Goal: Information Seeking & Learning: Learn about a topic

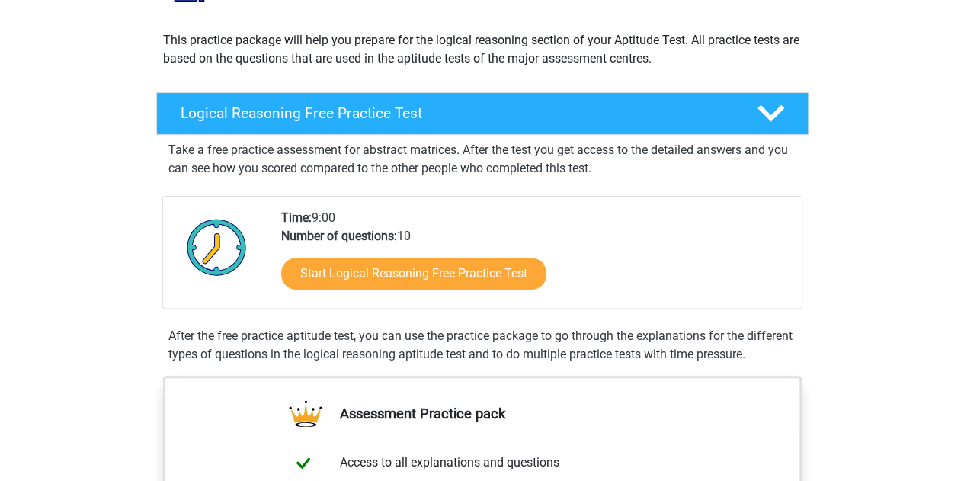
scroll to position [149, 0]
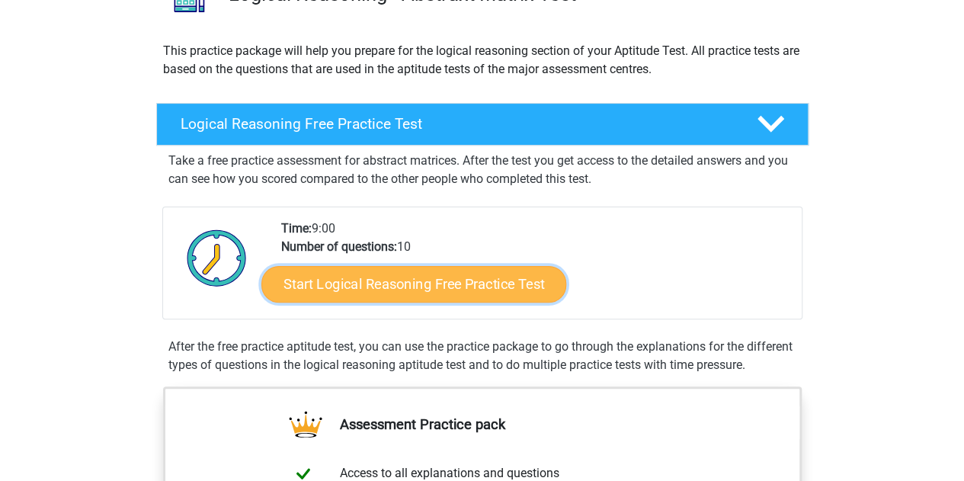
click at [363, 283] on link "Start Logical Reasoning Free Practice Test" at bounding box center [413, 283] width 305 height 37
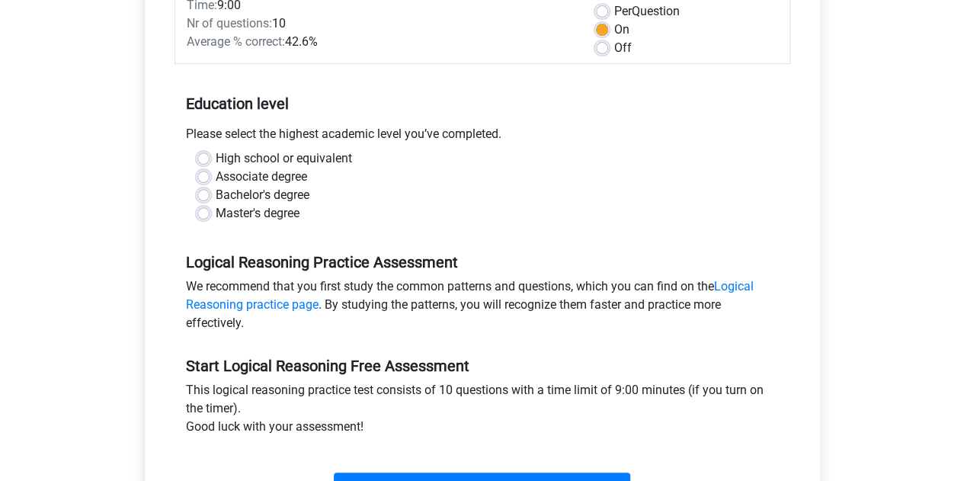
scroll to position [234, 0]
click at [209, 197] on div "Bachelor's degree" at bounding box center [482, 194] width 570 height 18
click at [216, 193] on label "Bachelor's degree" at bounding box center [263, 194] width 94 height 18
click at [203, 193] on input "Bachelor's degree" at bounding box center [203, 192] width 12 height 15
radio input "true"
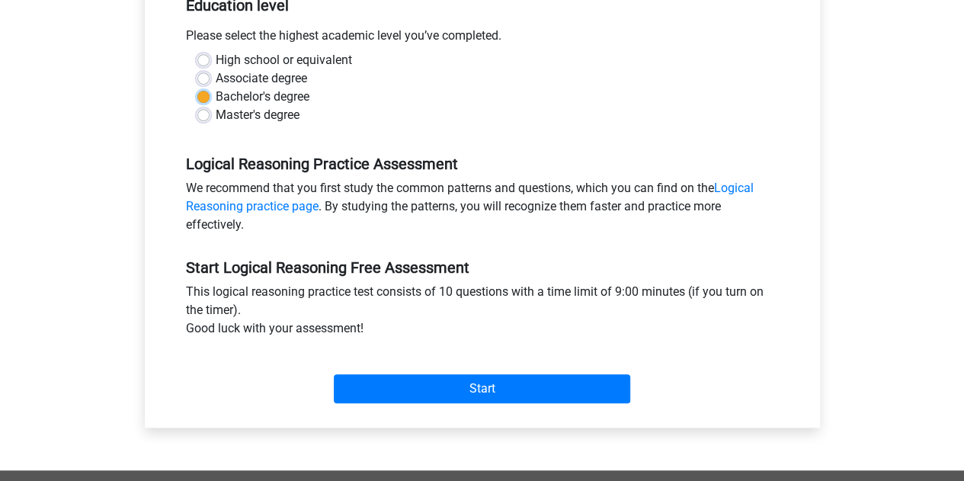
scroll to position [365, 0]
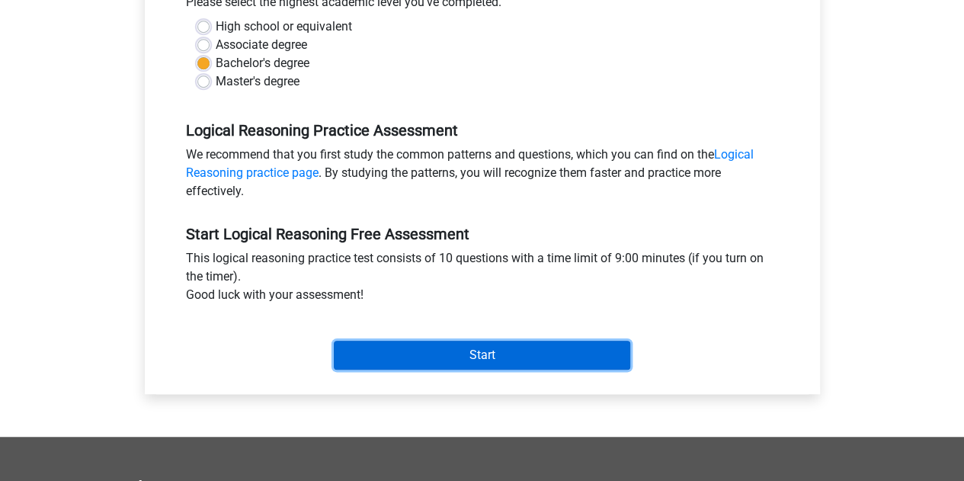
click at [372, 343] on input "Start" at bounding box center [482, 354] width 296 height 29
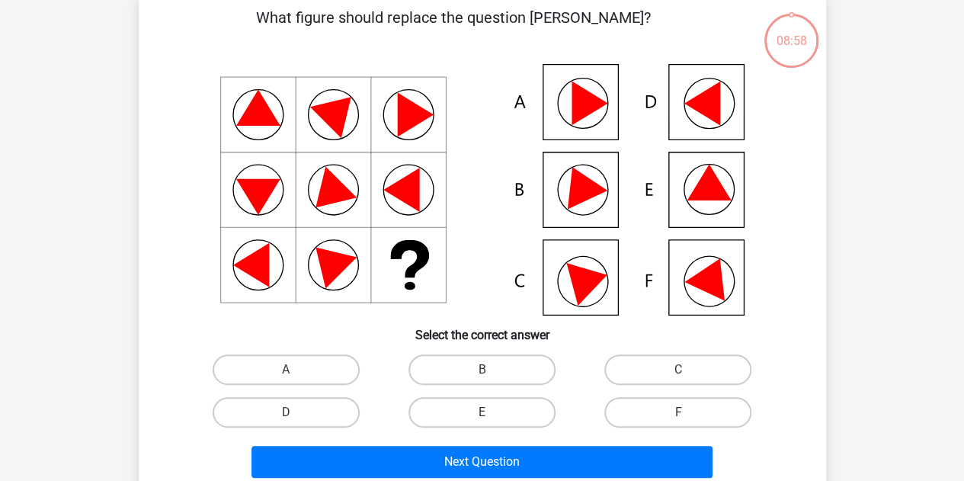
scroll to position [75, 0]
